Goal: Task Accomplishment & Management: Complete application form

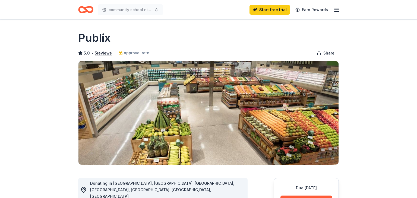
scroll to position [103, 0]
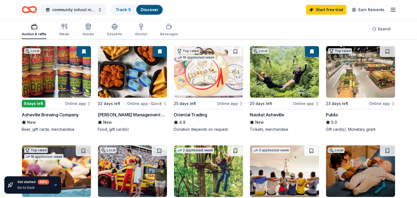
scroll to position [47, 0]
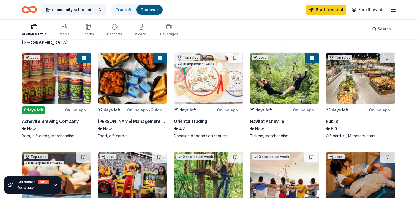
click at [268, 109] on div "25 days left" at bounding box center [261, 110] width 22 height 7
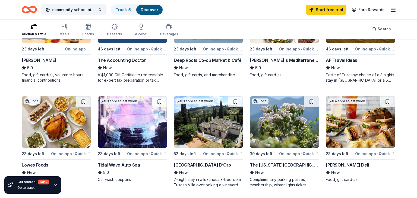
scroll to position [313, 0]
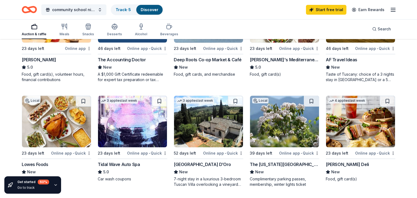
click at [189, 155] on div "52 days left" at bounding box center [185, 153] width 22 height 7
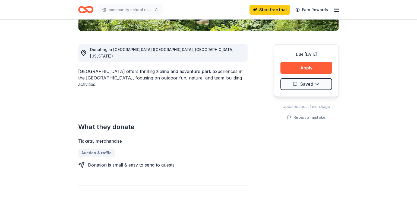
scroll to position [135, 0]
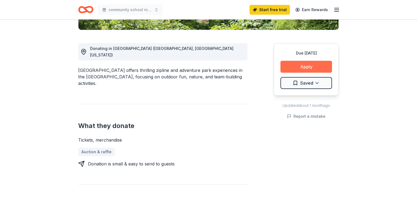
click at [295, 63] on button "Apply" at bounding box center [306, 67] width 52 height 12
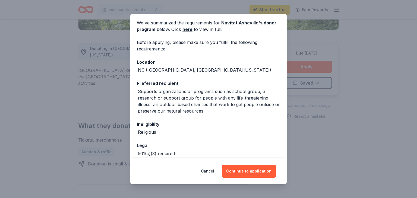
scroll to position [0, 0]
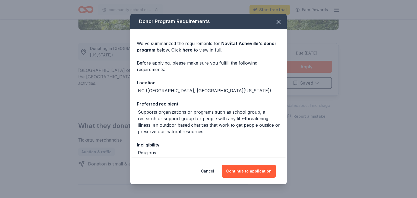
click at [47, 47] on div "Donor Program Requirements We've summarized the requirements for Navitat Ashevi…" at bounding box center [208, 99] width 417 height 198
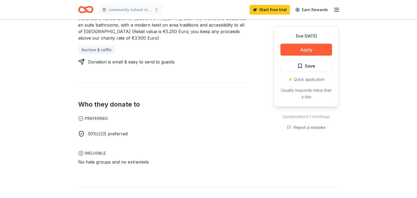
scroll to position [257, 0]
